Goal: Information Seeking & Learning: Check status

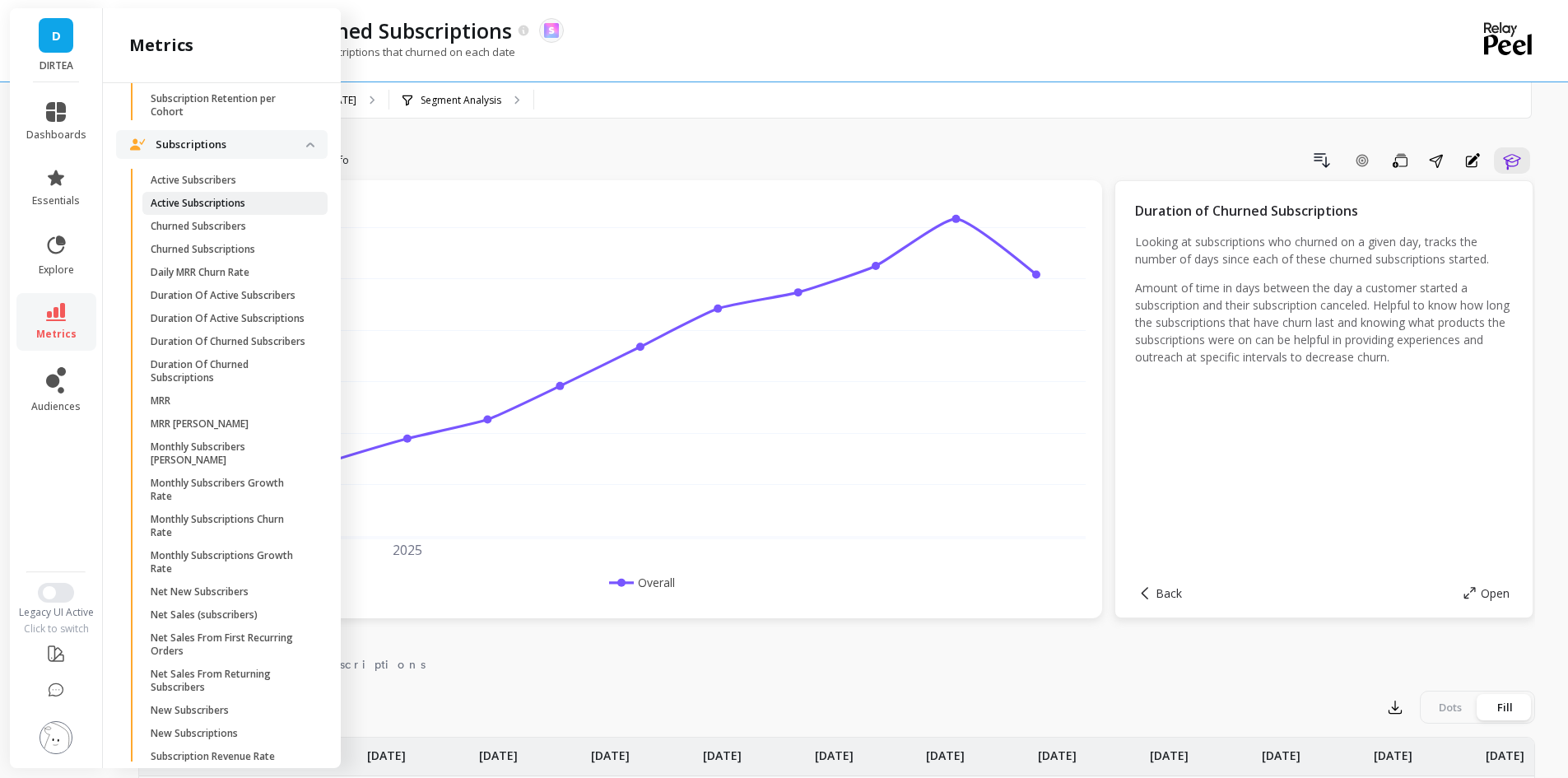
click at [229, 210] on p "Active Subscriptions" at bounding box center [197, 204] width 94 height 13
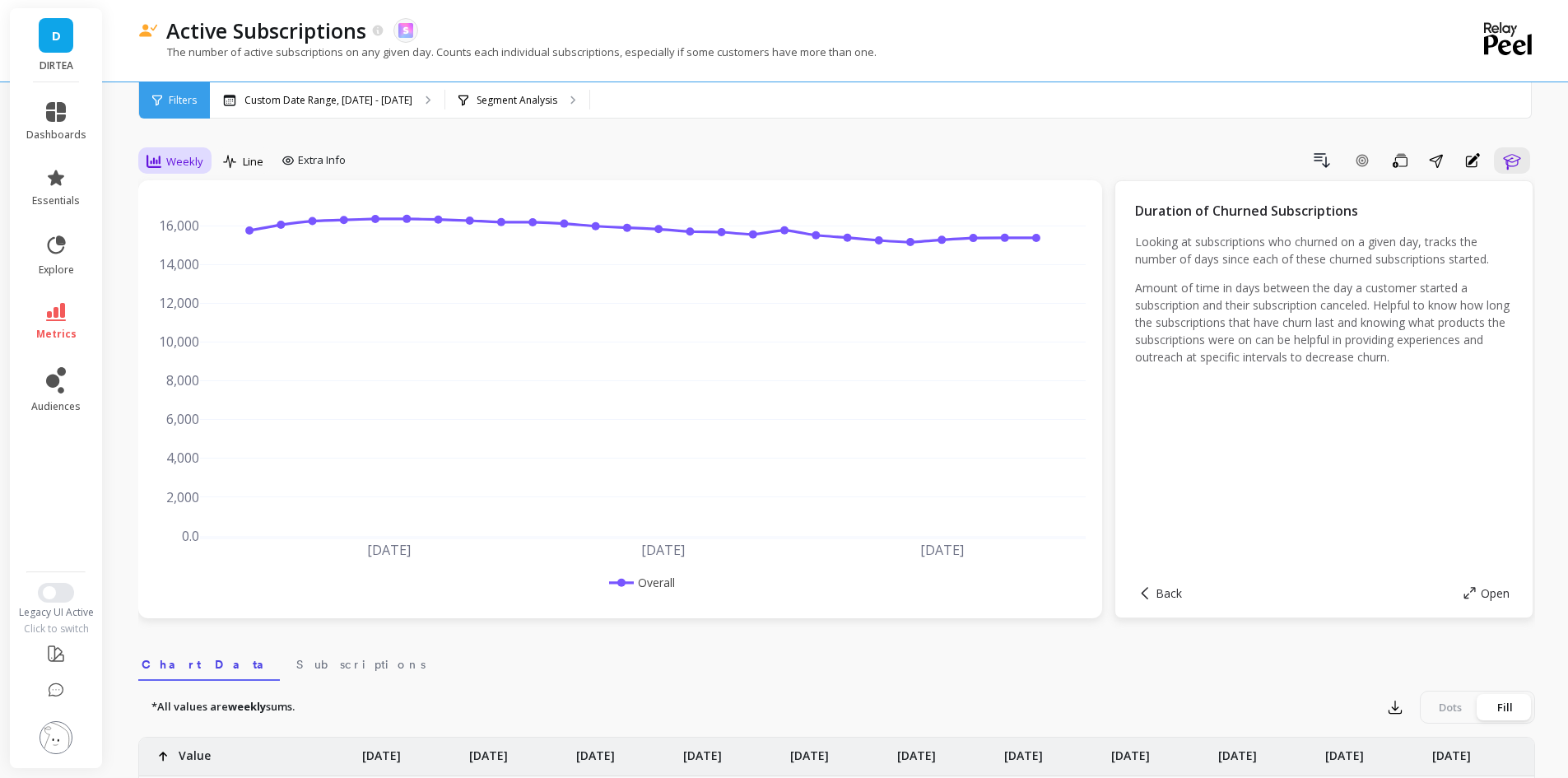
click at [168, 170] on div "Weekly" at bounding box center [175, 161] width 57 height 20
click at [48, 321] on link "metrics" at bounding box center [57, 321] width 60 height 38
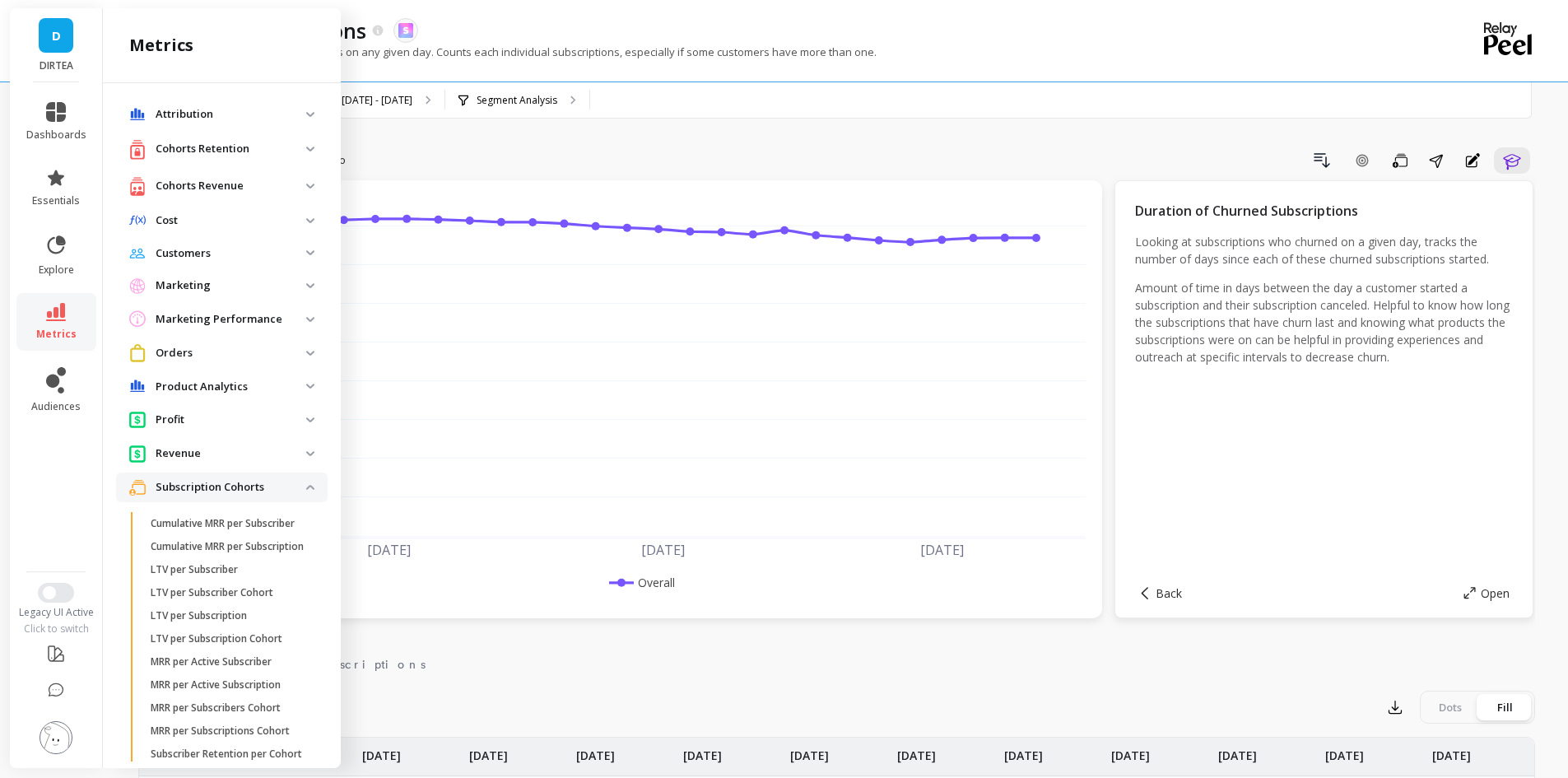
scroll to position [678, 0]
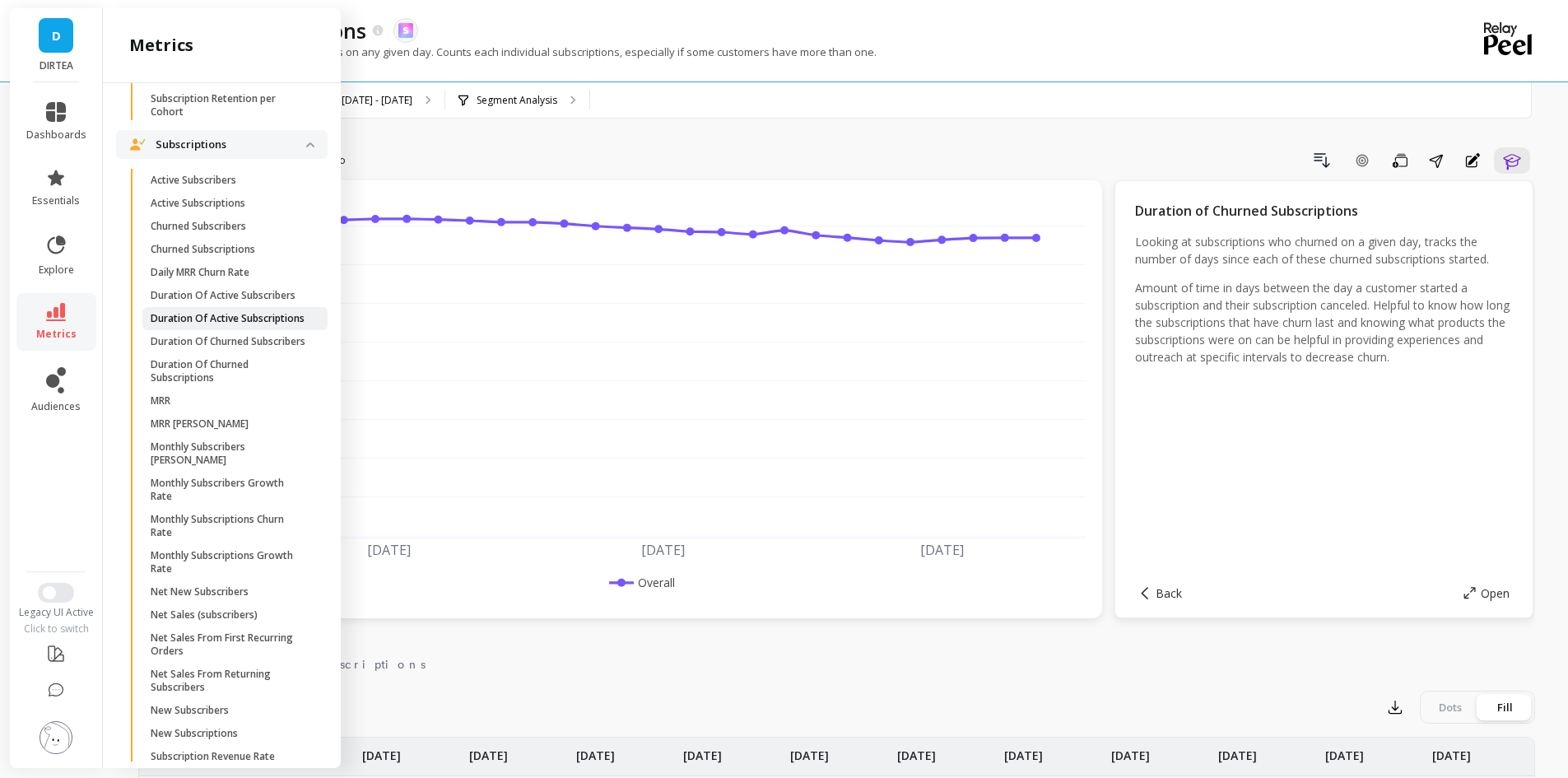
click at [253, 325] on p "Duration Of Active Subscriptions" at bounding box center [227, 319] width 154 height 13
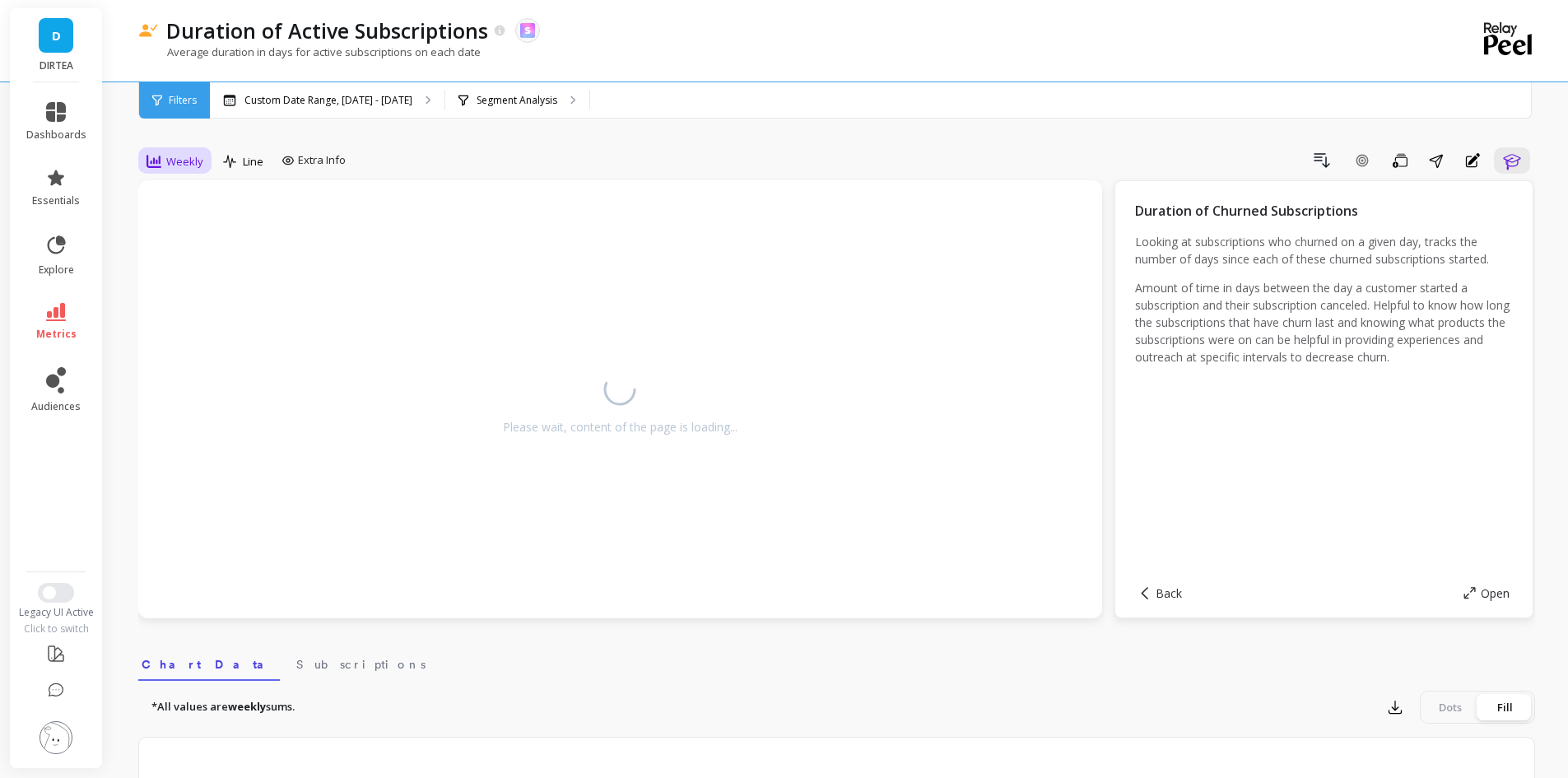
click at [170, 154] on span "Weekly" at bounding box center [185, 161] width 37 height 16
click at [218, 300] on div "Monthly" at bounding box center [199, 292] width 94 height 16
click at [1520, 163] on icon "button" at bounding box center [1512, 160] width 20 height 20
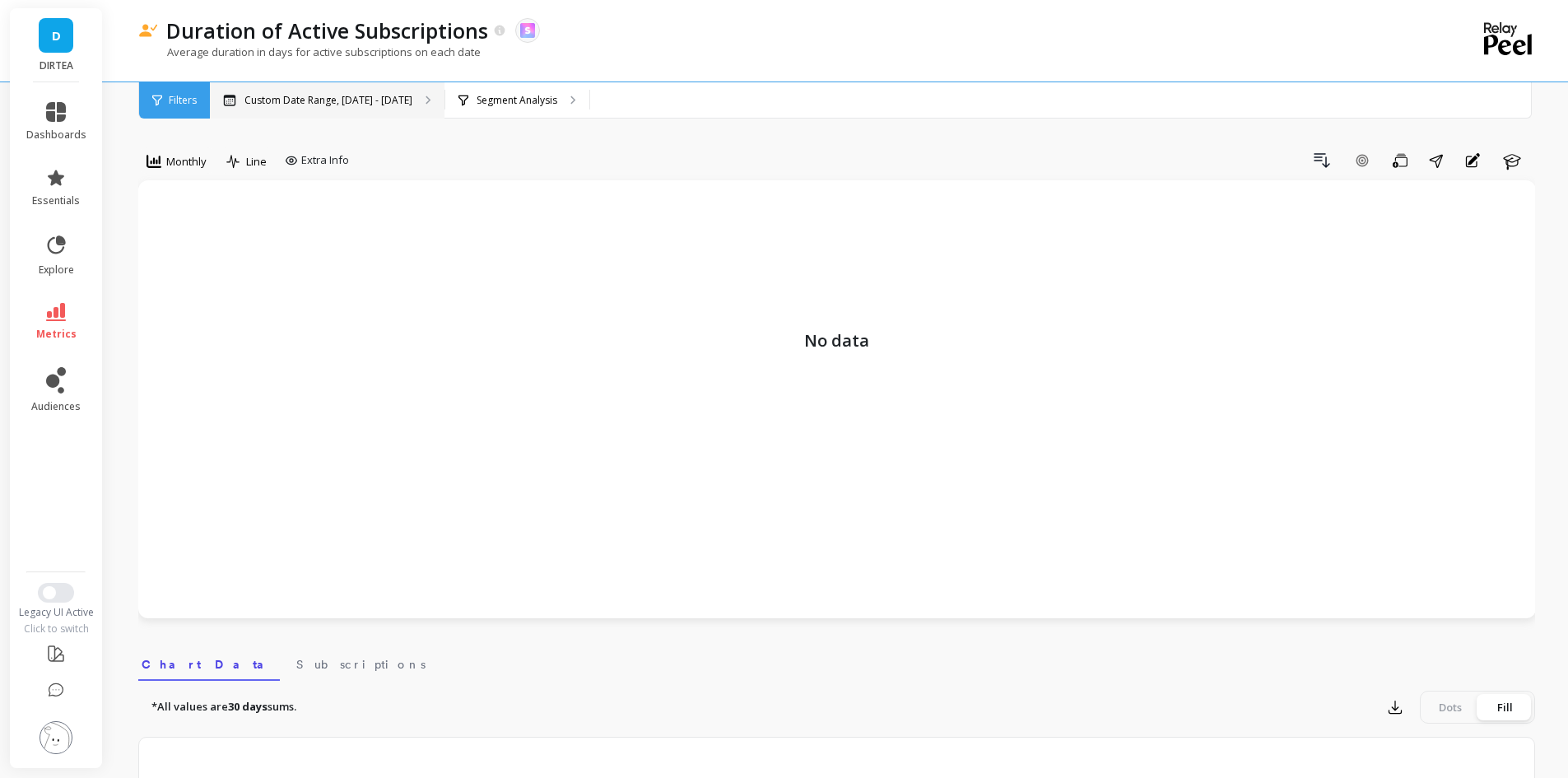
click at [410, 90] on div "Custom Date Range, [DATE] - [DATE]" at bounding box center [326, 100] width 235 height 36
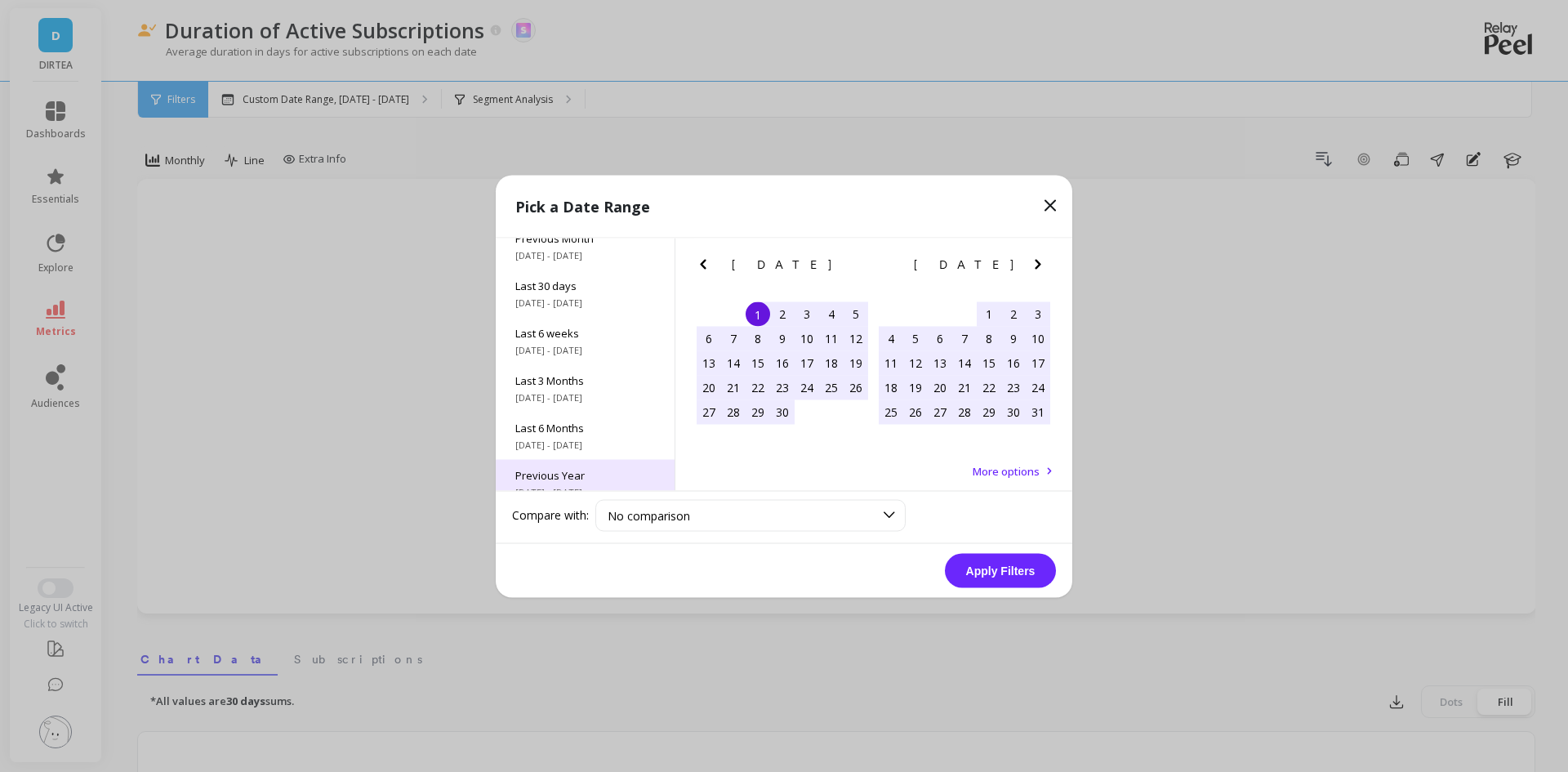
scroll to position [221, 0]
click at [558, 463] on span "All Data" at bounding box center [585, 458] width 140 height 15
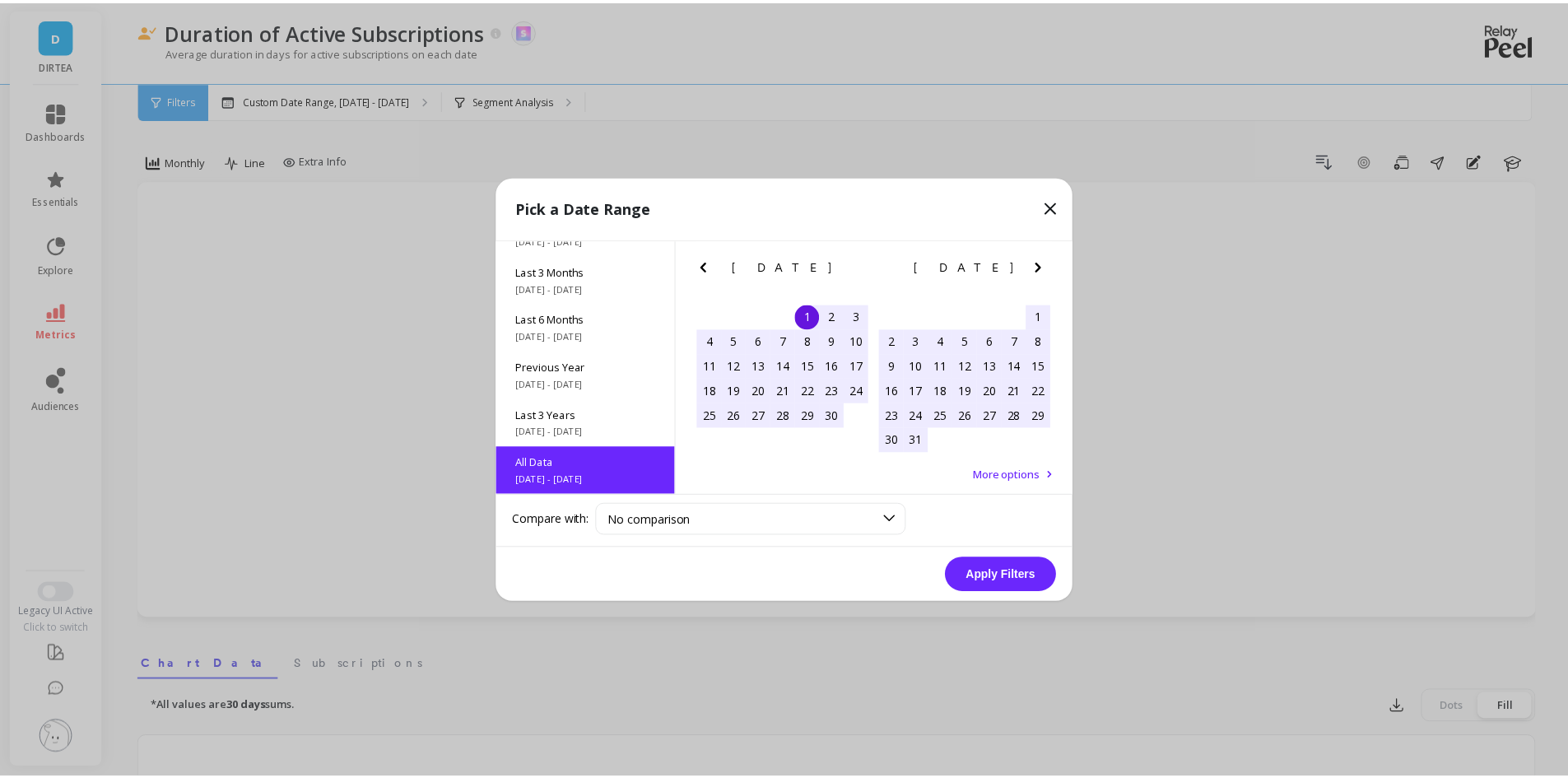
scroll to position [1, 0]
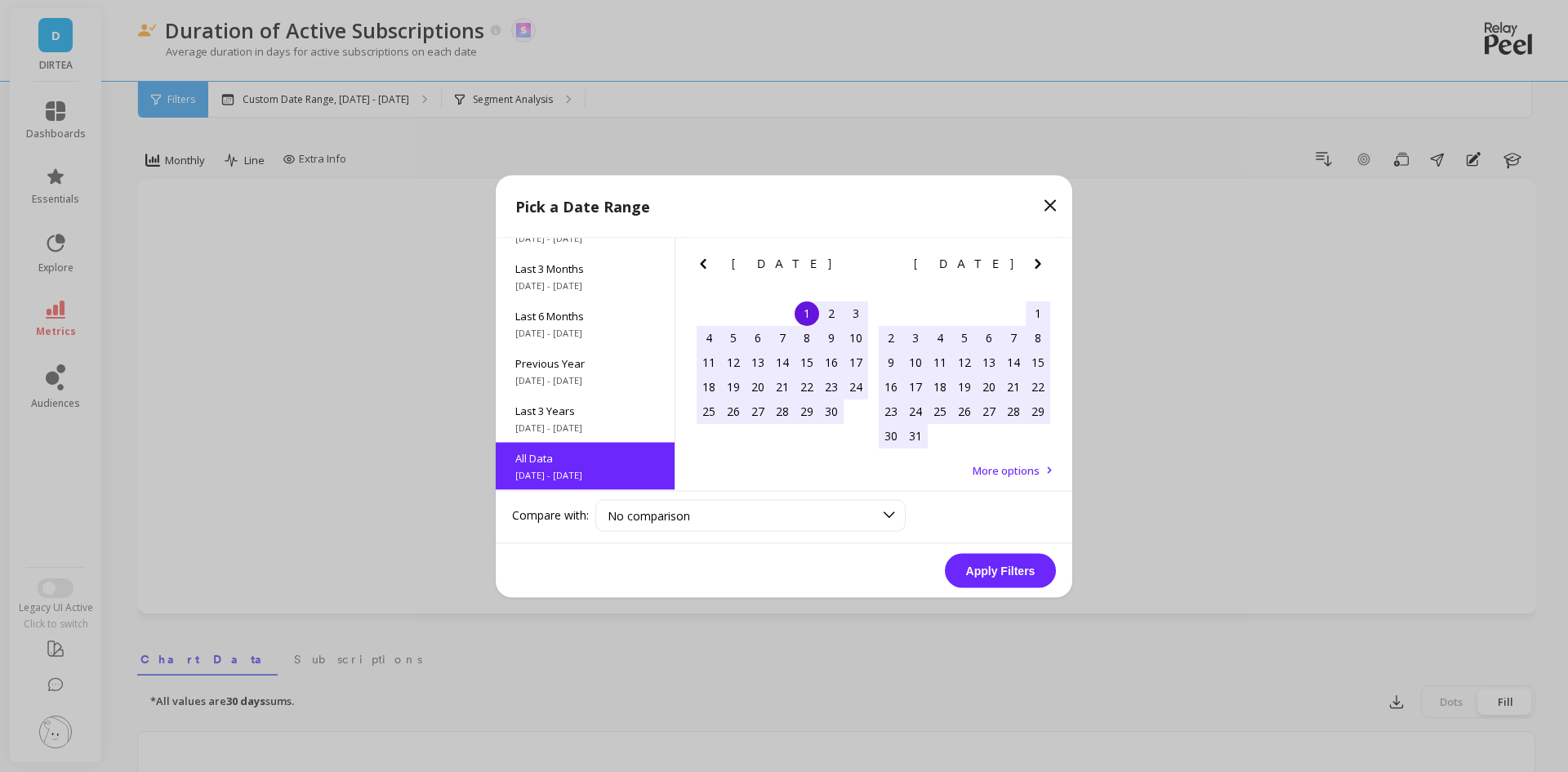
click at [988, 569] on button "Apply Filters" at bounding box center [1001, 569] width 111 height 34
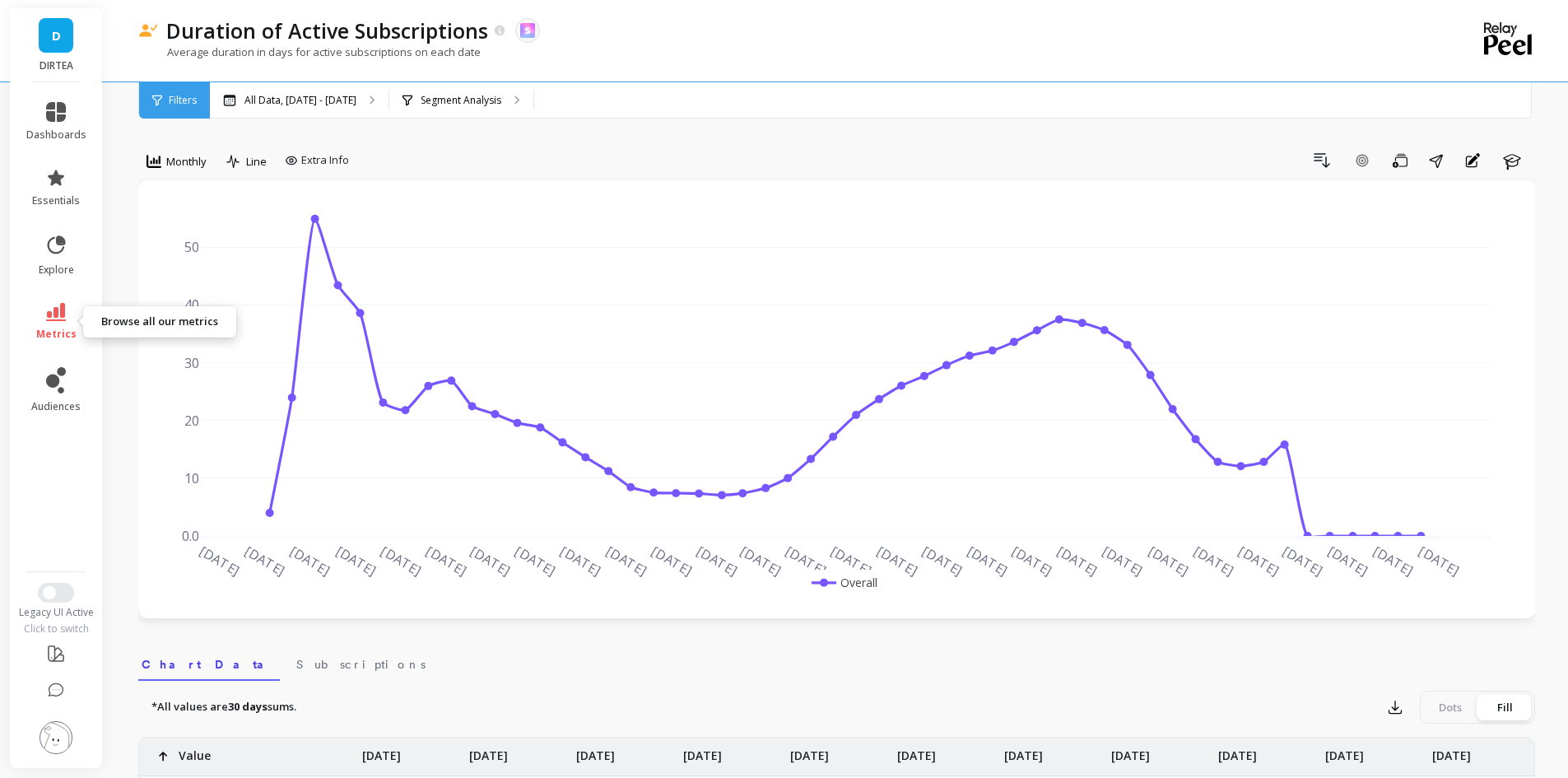
click at [48, 318] on icon at bounding box center [56, 312] width 20 height 18
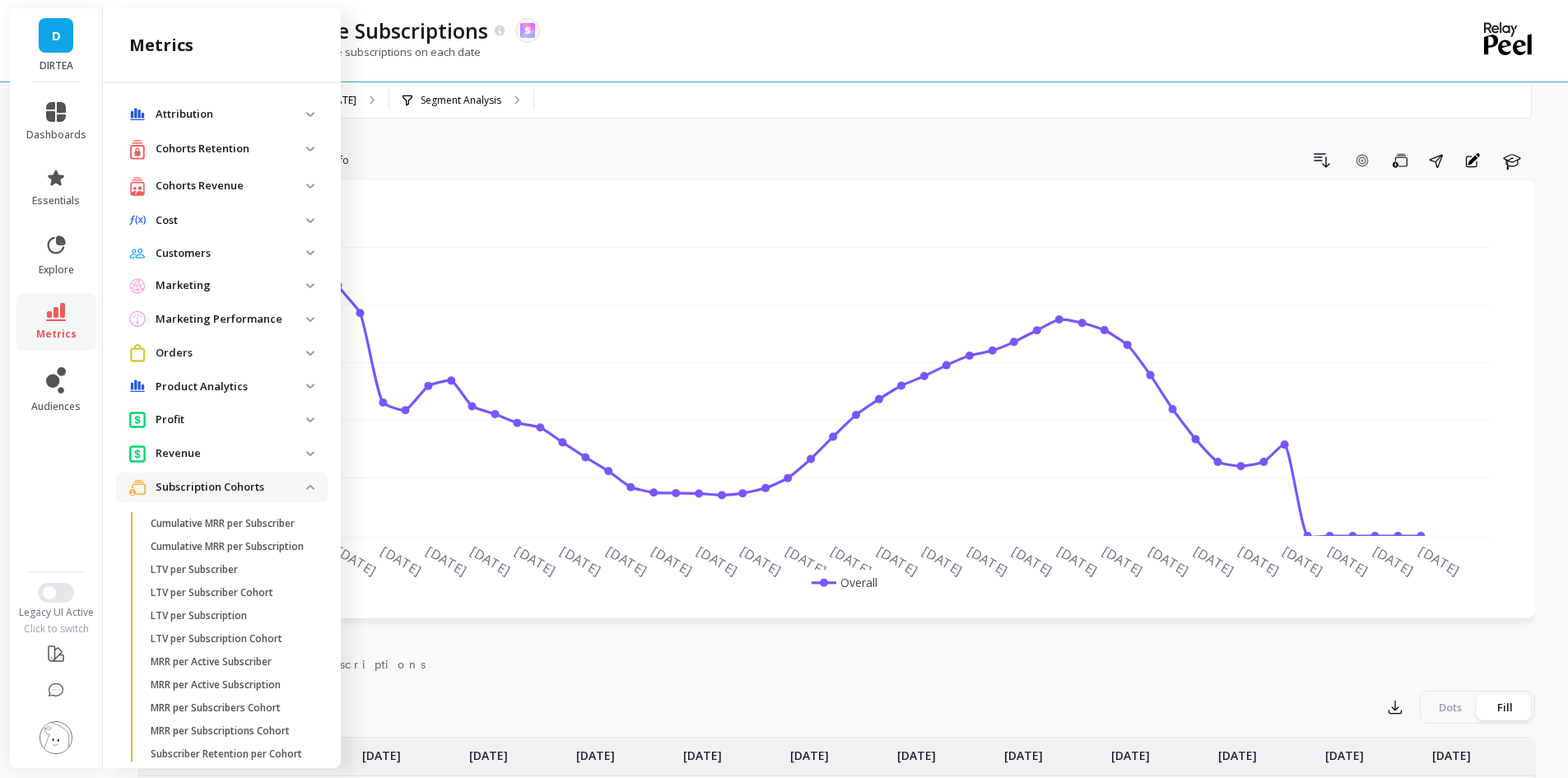
scroll to position [678, 0]
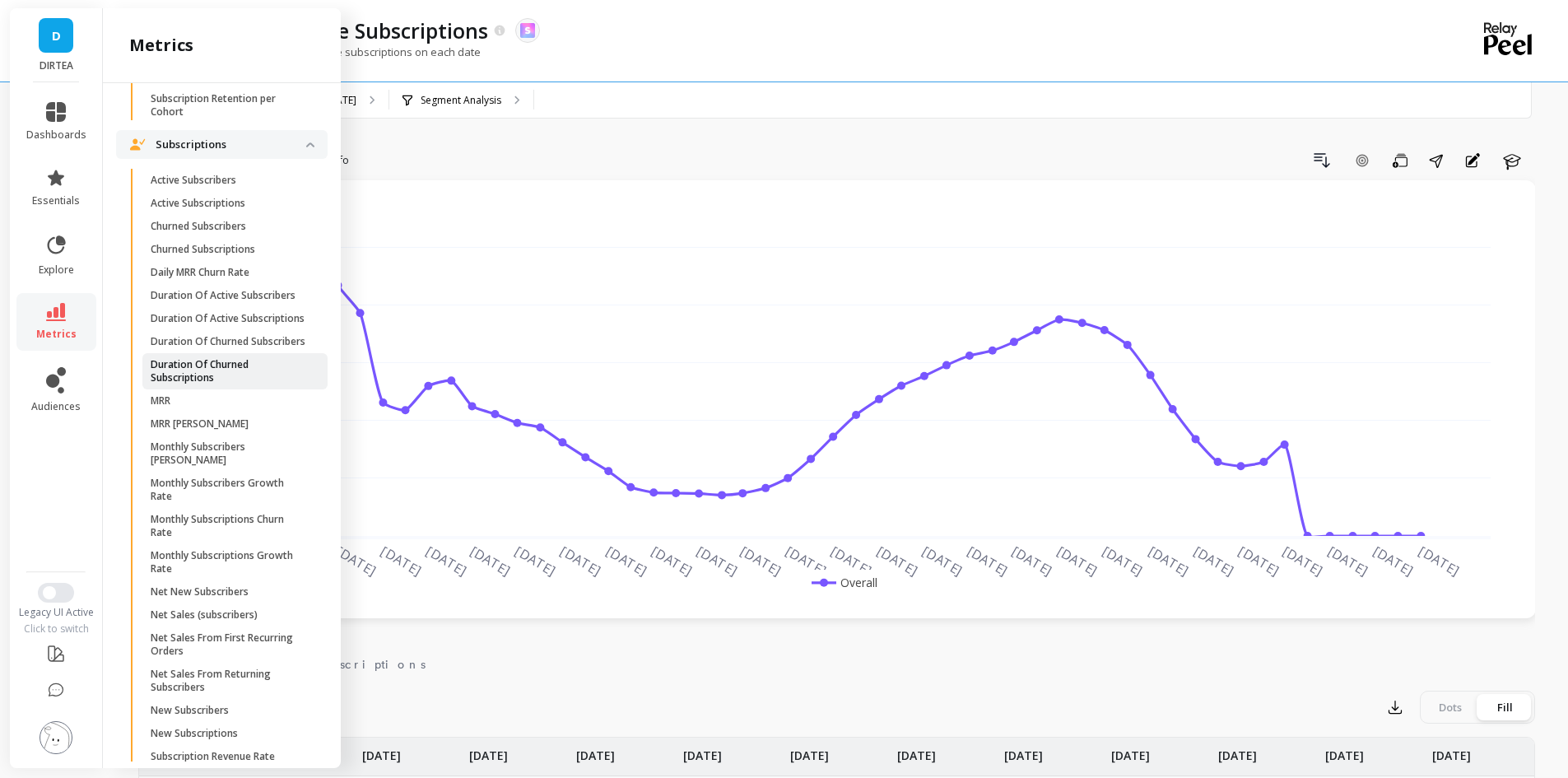
click at [233, 384] on p "Duration Of Churned Subscriptions" at bounding box center [229, 371] width 157 height 27
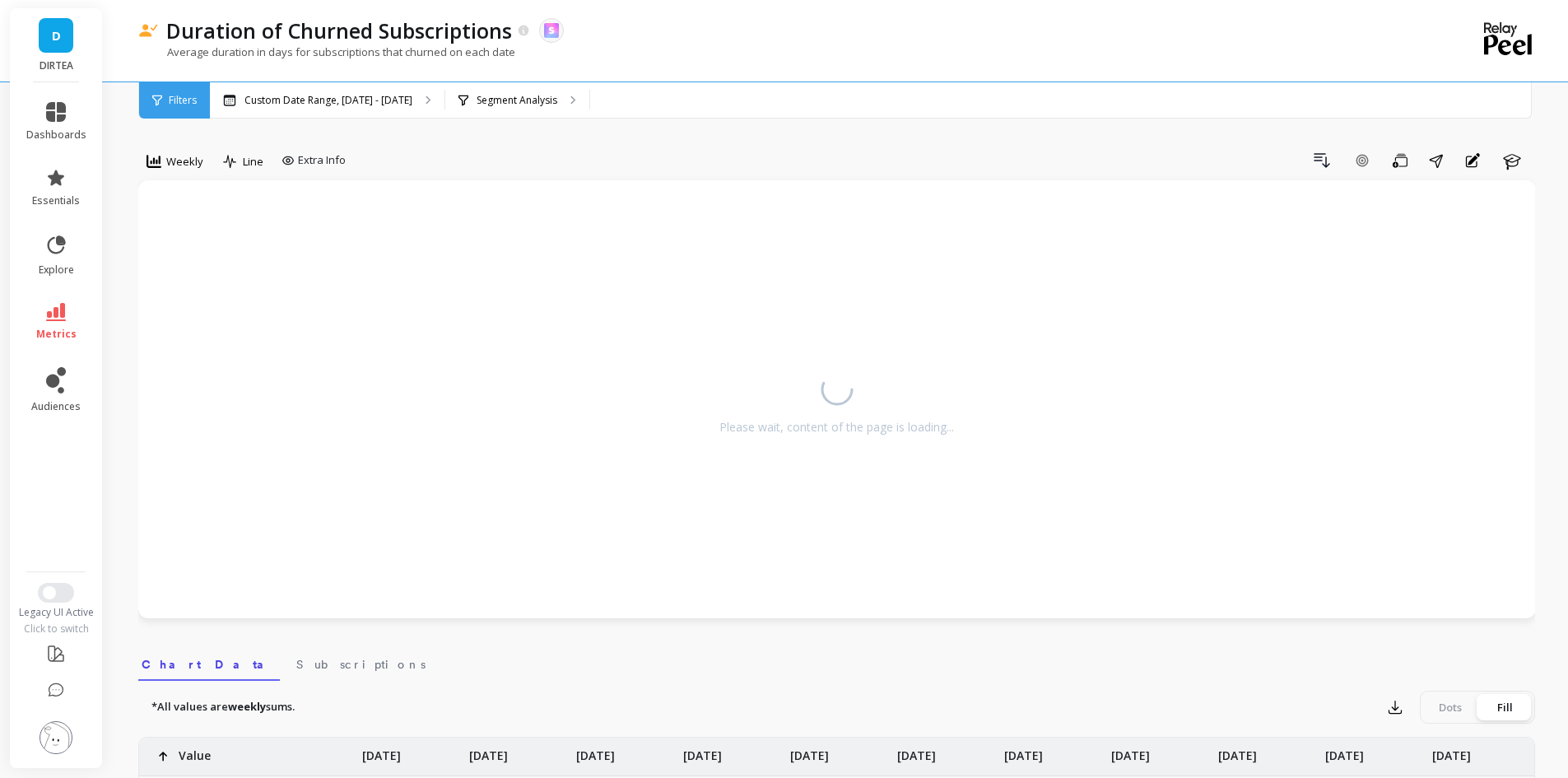
click at [177, 164] on span "Weekly" at bounding box center [185, 161] width 37 height 16
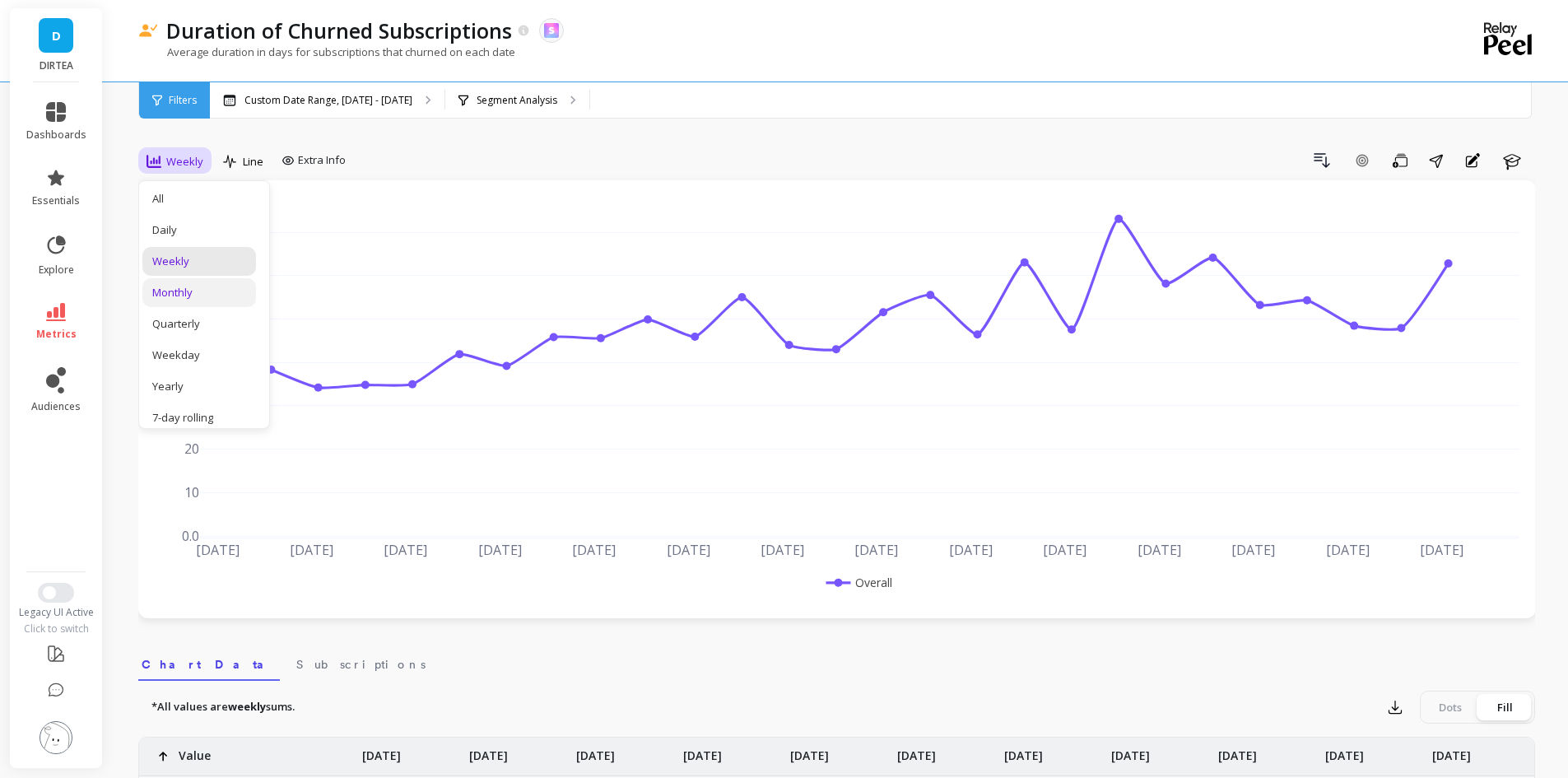
click at [207, 291] on div "Monthly" at bounding box center [199, 292] width 94 height 16
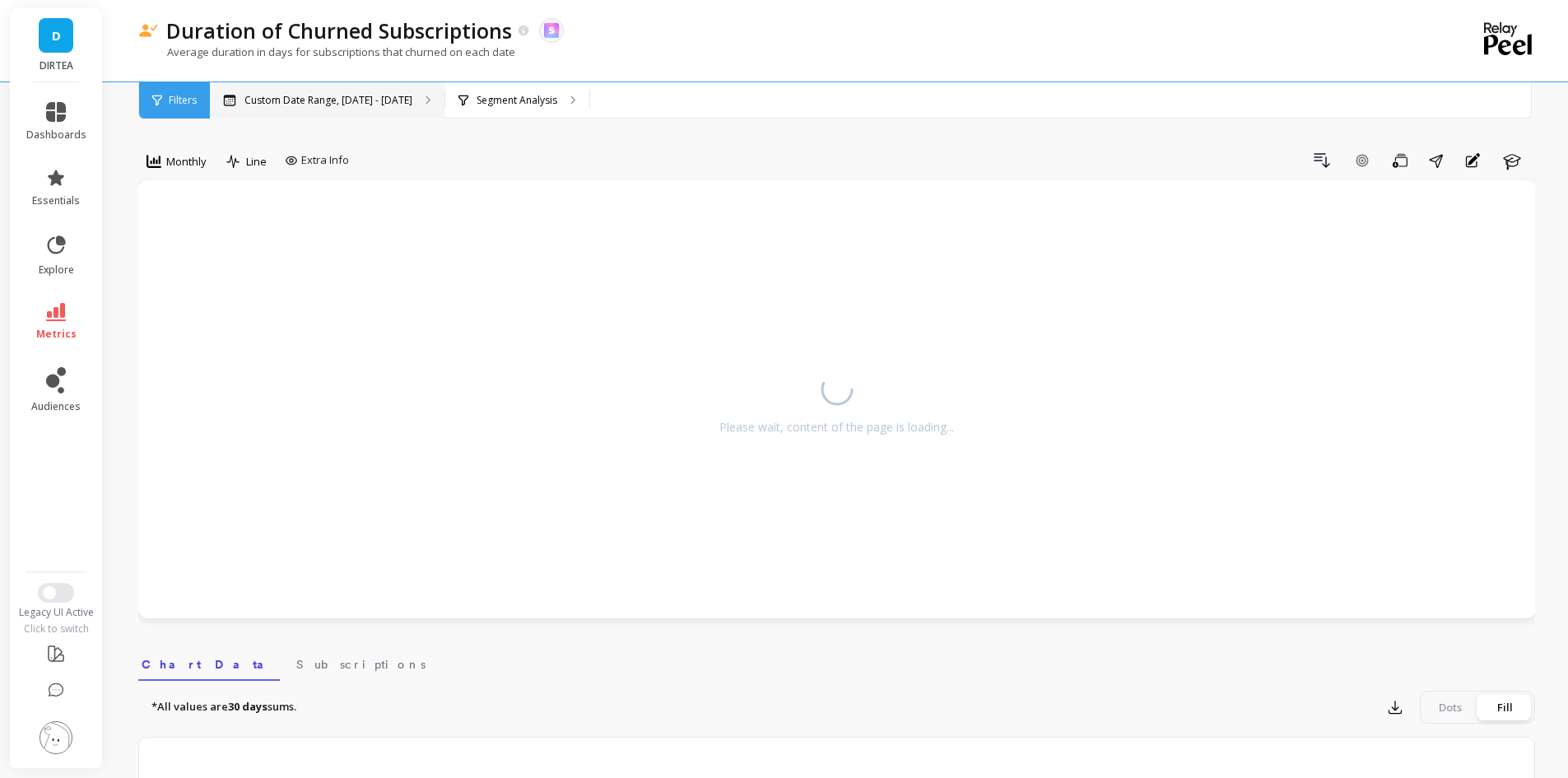
click at [344, 92] on div "Custom Date Range, [DATE] - [DATE]" at bounding box center [326, 100] width 235 height 36
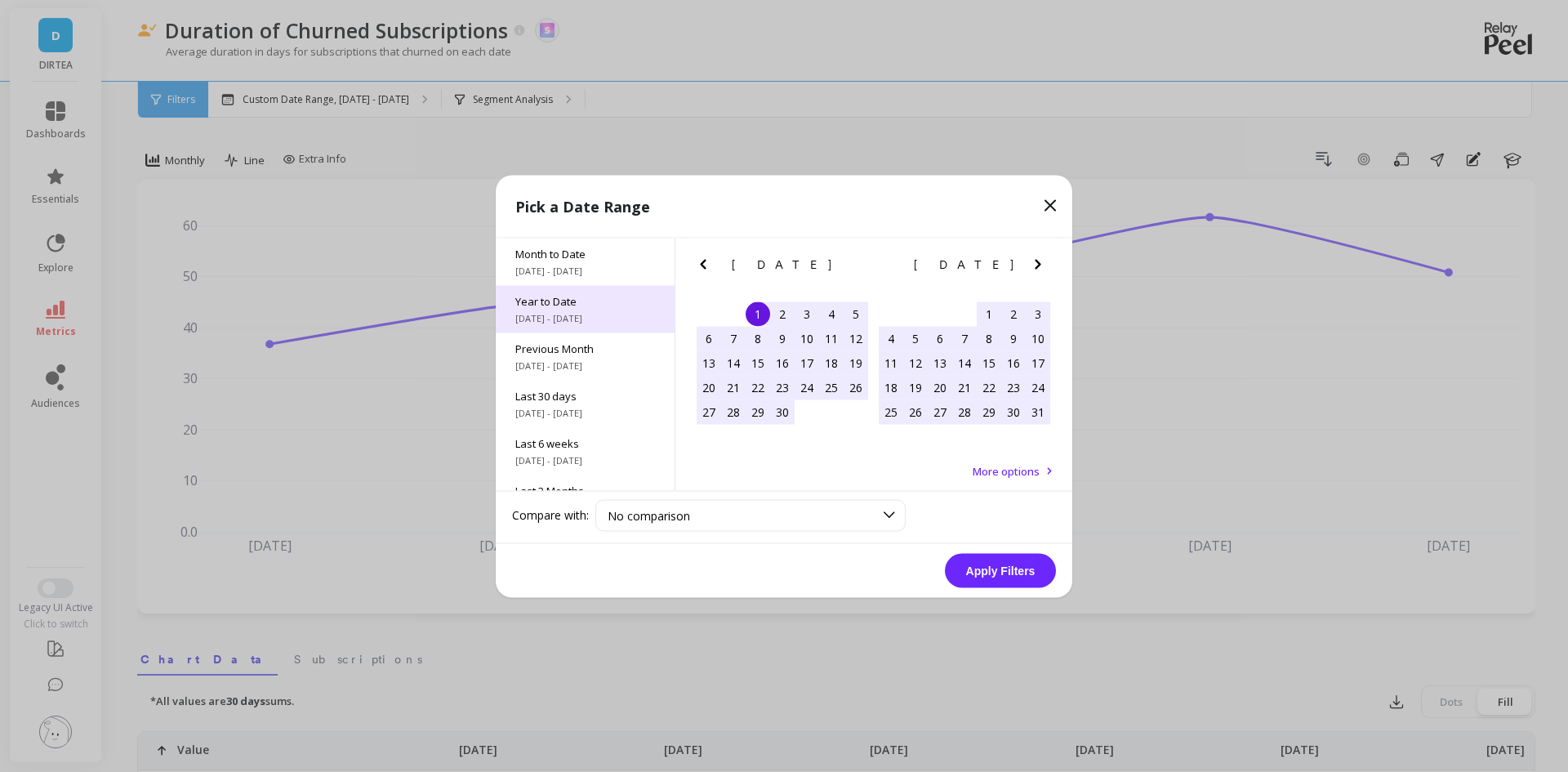
scroll to position [221, 0]
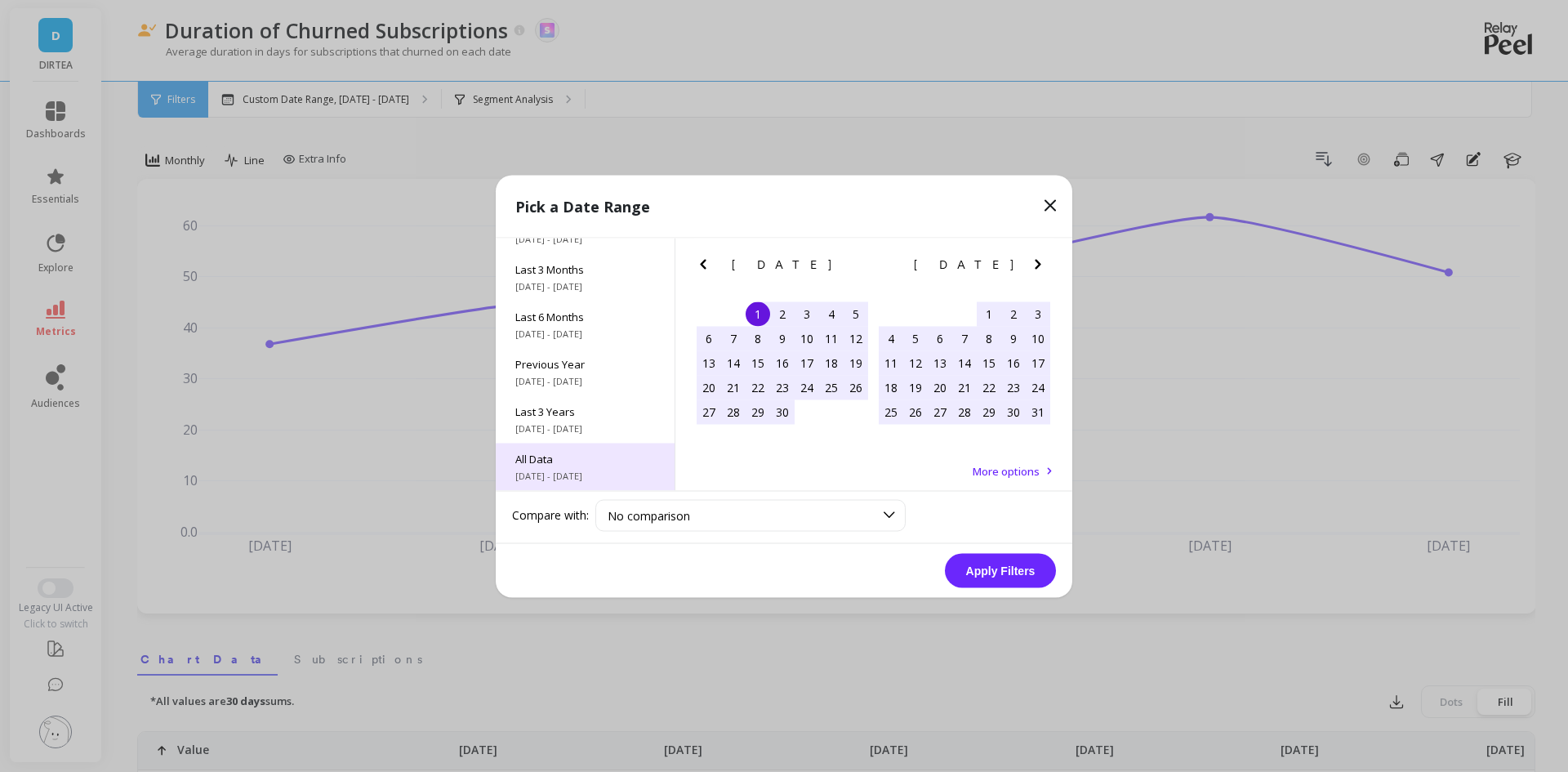
click at [577, 475] on span "[DATE] - [DATE]" at bounding box center [585, 475] width 140 height 13
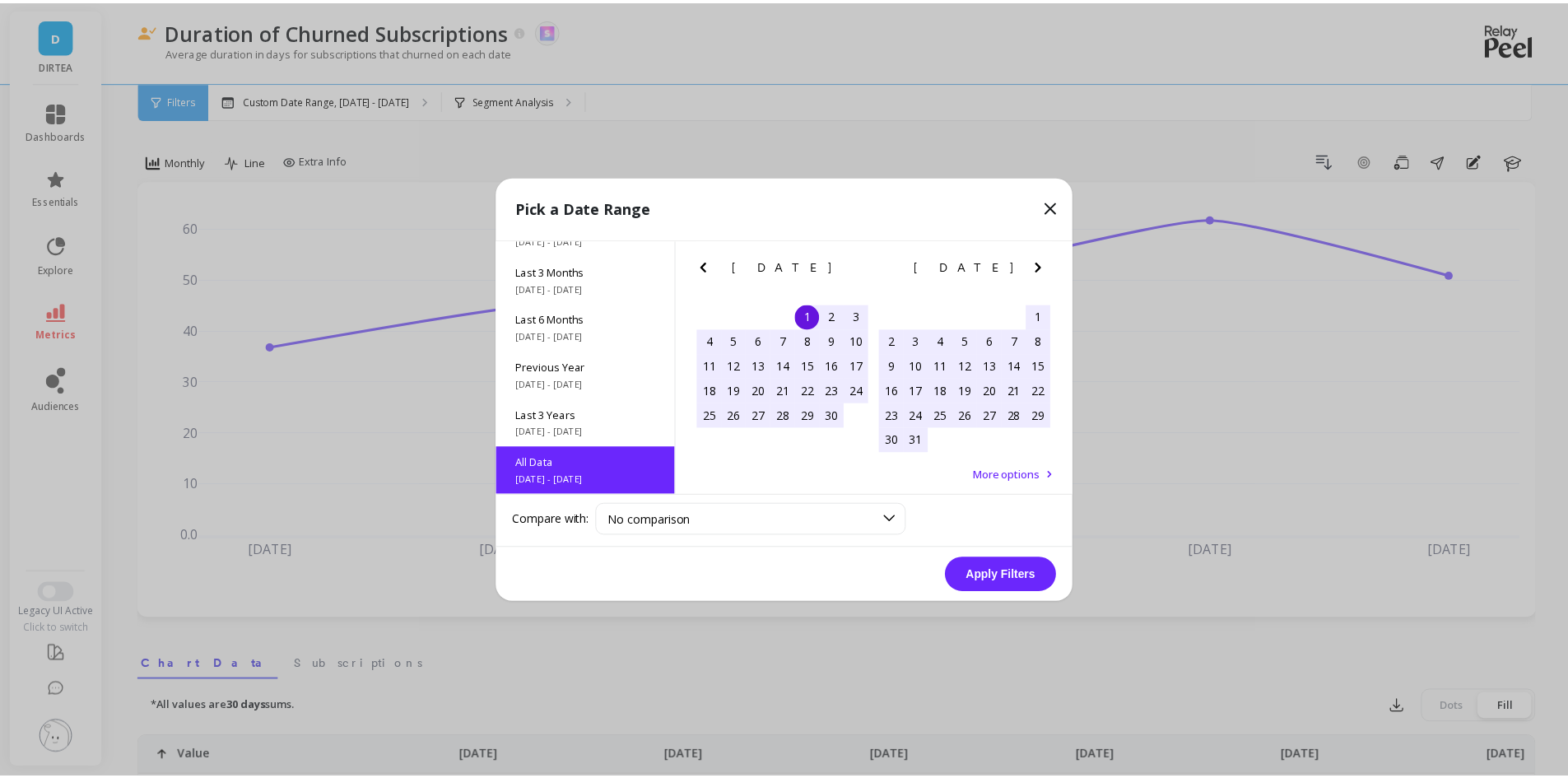
scroll to position [1, 0]
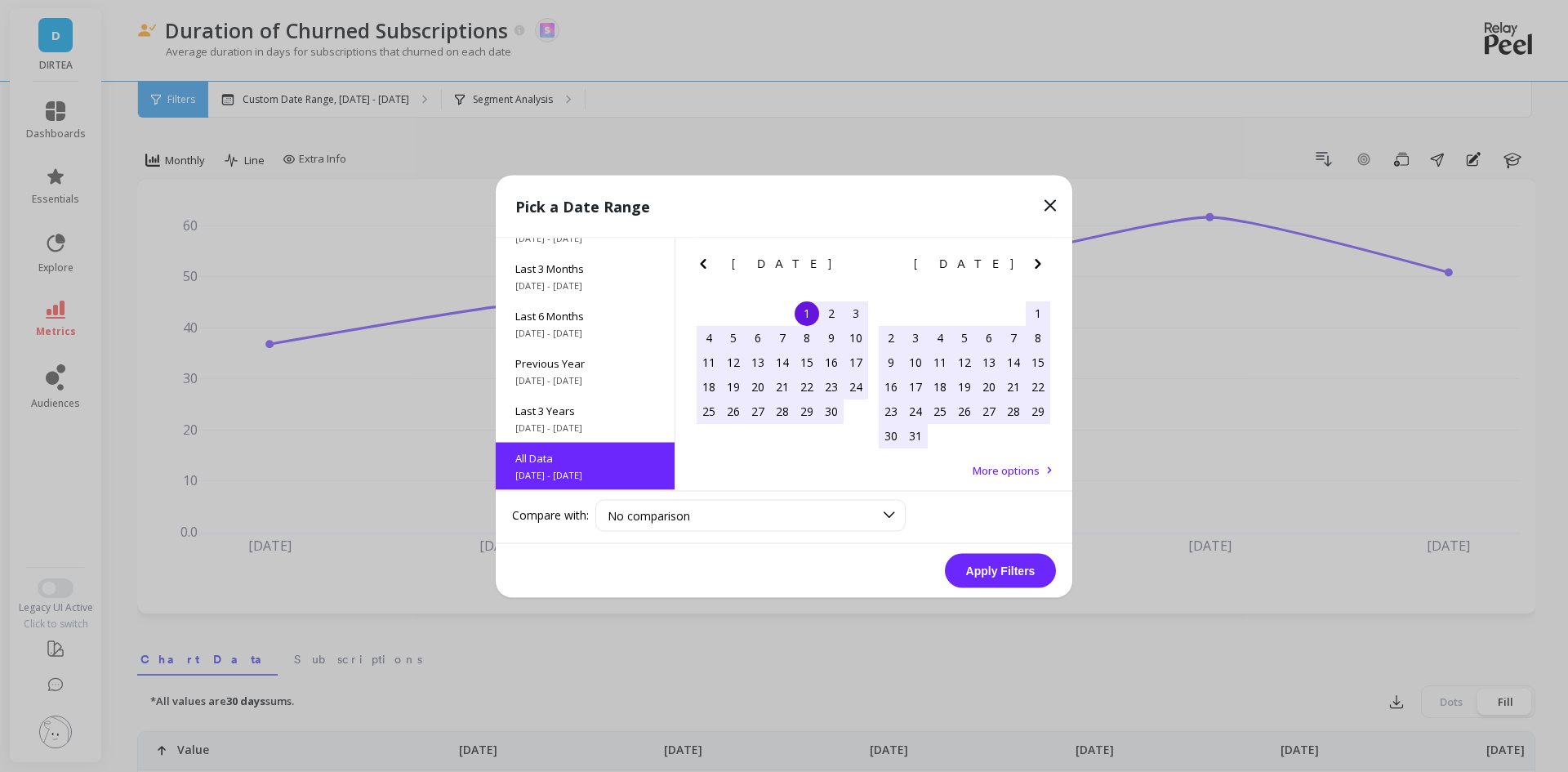
click at [1012, 578] on button "Apply Filters" at bounding box center [1001, 569] width 111 height 34
